Goal: Task Accomplishment & Management: Manage account settings

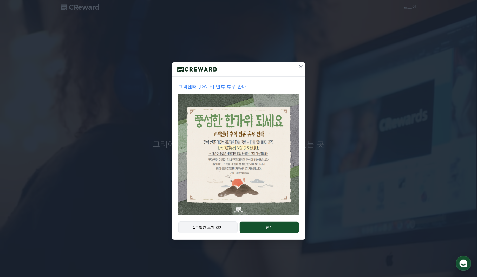
click at [221, 227] on button "1주일간 보지 않기" at bounding box center [208, 227] width 60 height 12
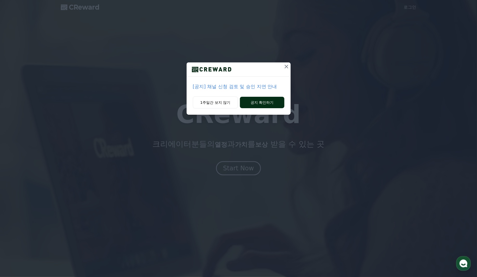
click at [251, 104] on button "공지 확인하기" at bounding box center [262, 102] width 44 height 11
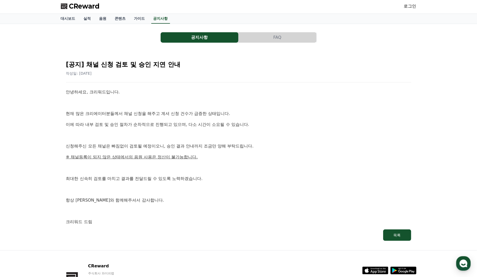
scroll to position [38, 0]
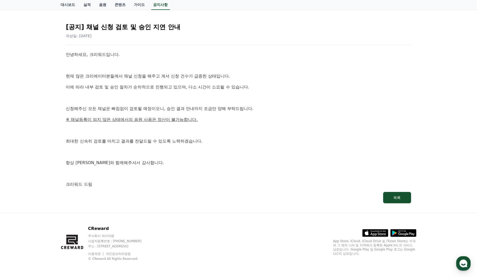
click at [190, 157] on div "안녕하세요, 크리워드입니다. 현재 많은 크리에이터분들께서 채널 신청을 해주고 계셔 신청 건수가 급증한 상태입니다. 이에 따라 내부 검토 및 승…" at bounding box center [238, 119] width 345 height 136
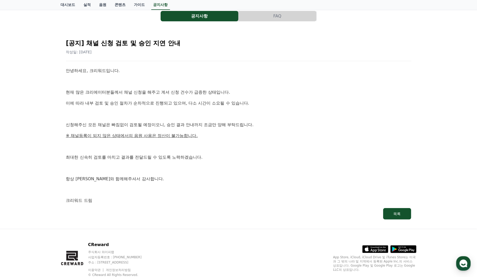
scroll to position [0, 0]
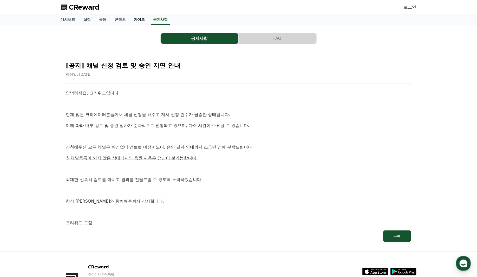
click at [143, 21] on link "가이드" at bounding box center [139, 20] width 19 height 10
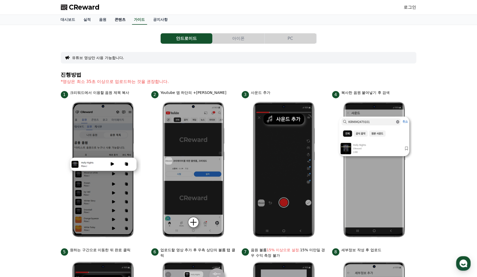
click at [117, 19] on link "콘텐츠" at bounding box center [120, 20] width 19 height 10
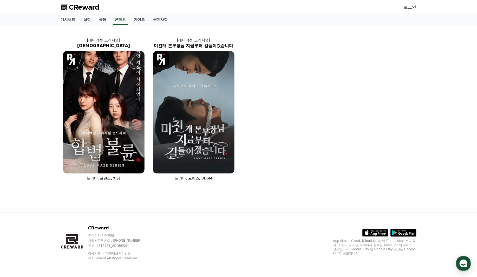
click at [104, 20] on link "음원" at bounding box center [103, 20] width 16 height 10
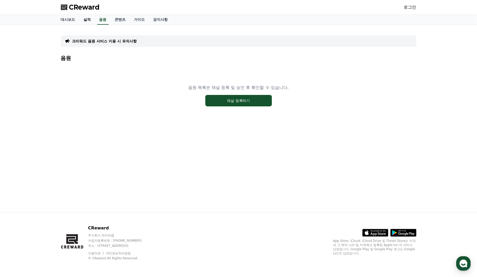
click at [89, 19] on link "실적" at bounding box center [88, 20] width 16 height 10
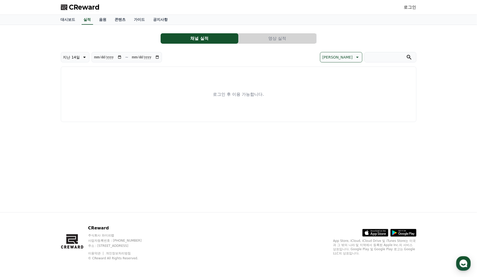
click at [55, 21] on div "대시보드 실적 음원 콘텐츠 가이드 공지사항" at bounding box center [238, 20] width 477 height 10
click at [65, 18] on link "대시보드" at bounding box center [68, 20] width 23 height 10
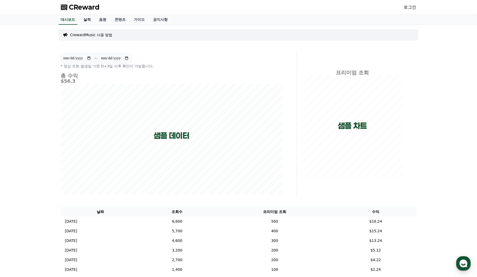
click at [92, 20] on link "실적" at bounding box center [88, 20] width 16 height 10
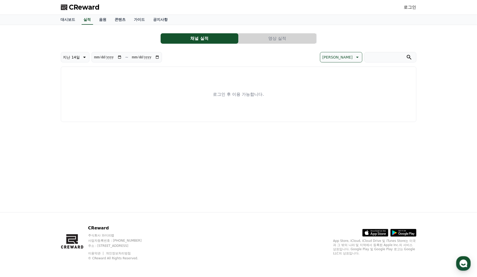
click at [412, 8] on link "로그인" at bounding box center [410, 7] width 12 height 6
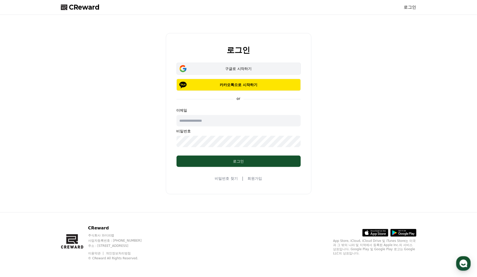
click at [236, 67] on div "구글로 시작하기" at bounding box center [238, 68] width 109 height 5
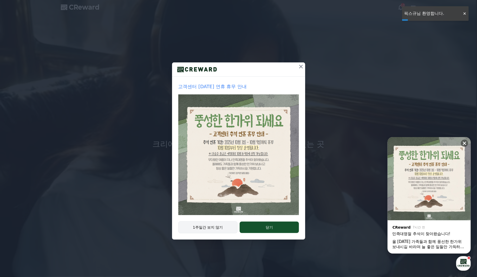
click at [218, 225] on button "1주일간 보지 않기" at bounding box center [208, 227] width 60 height 12
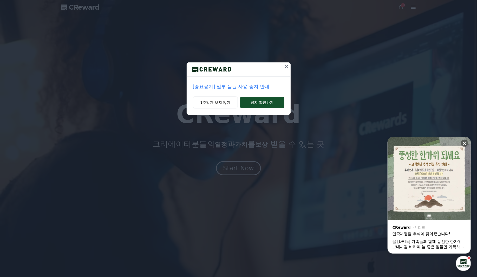
drag, startPoint x: 228, startPoint y: 105, endPoint x: 229, endPoint y: 91, distance: 13.6
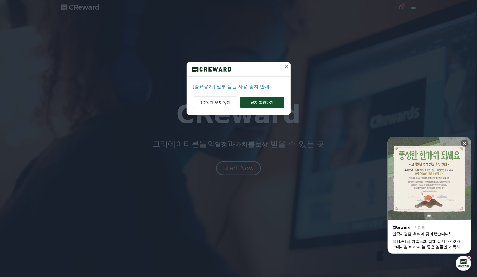
click at [229, 91] on div "[중요공지] 일부 음원 사용 중지 안내 1주일간 보지 않기 공지 확인하기" at bounding box center [239, 88] width 104 height 52
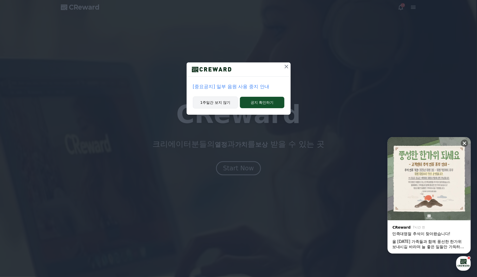
click at [225, 103] on button "1주일간 보지 않기" at bounding box center [215, 102] width 45 height 12
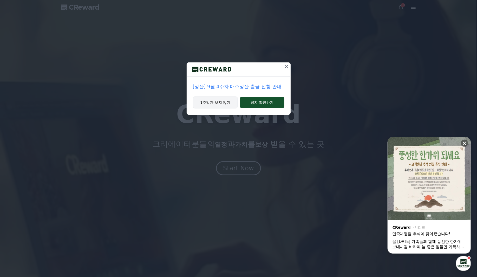
click at [225, 104] on button "1주일간 보지 않기" at bounding box center [215, 102] width 45 height 12
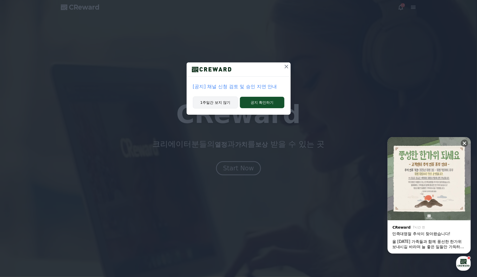
click at [222, 105] on button "1주일간 보지 않기" at bounding box center [215, 102] width 45 height 12
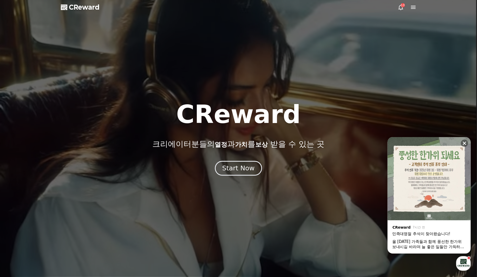
click at [240, 171] on div "Start Now" at bounding box center [238, 168] width 32 height 9
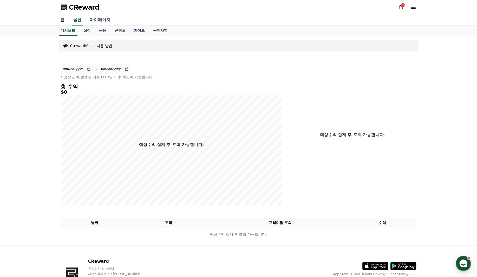
click at [102, 23] on link "마이페이지" at bounding box center [100, 20] width 29 height 11
select select "**********"
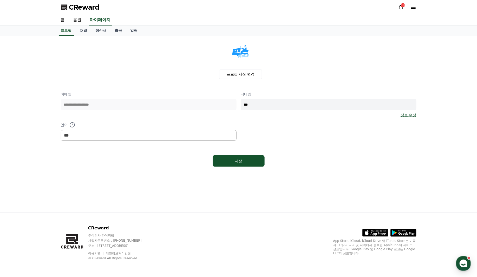
click at [325, 107] on input "***" at bounding box center [329, 104] width 176 height 11
click at [83, 7] on span "CReward" at bounding box center [84, 7] width 31 height 8
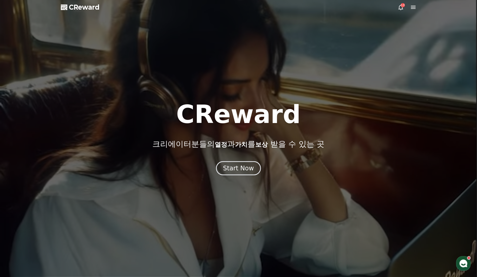
click at [413, 7] on icon at bounding box center [413, 7] width 5 height 3
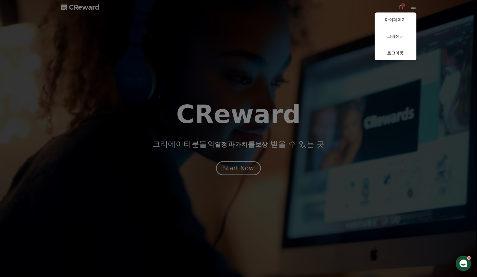
click at [402, 55] on link "로그아웃" at bounding box center [396, 53] width 42 height 15
